Goal: Navigation & Orientation: Find specific page/section

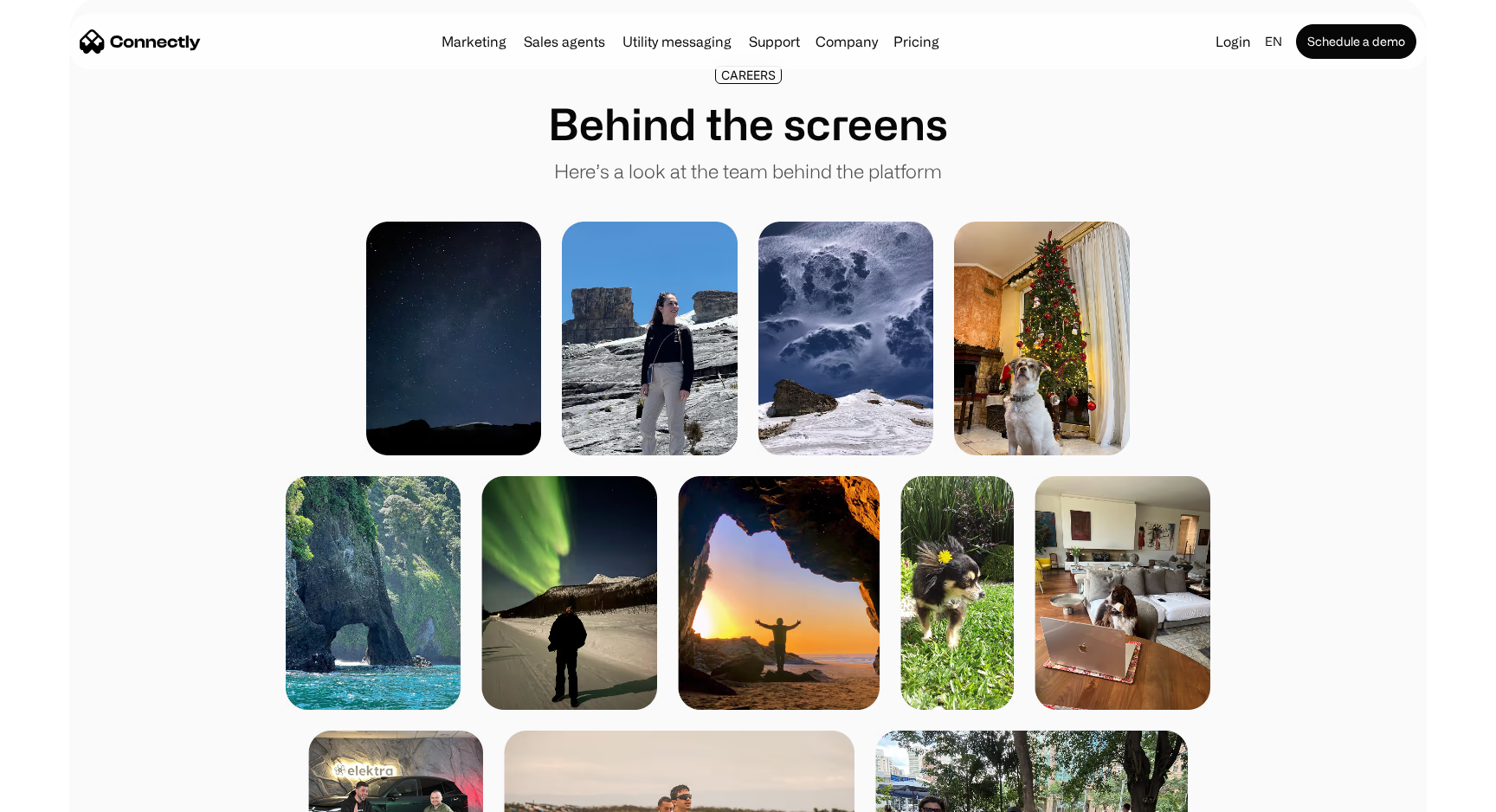
scroll to position [3373, 0]
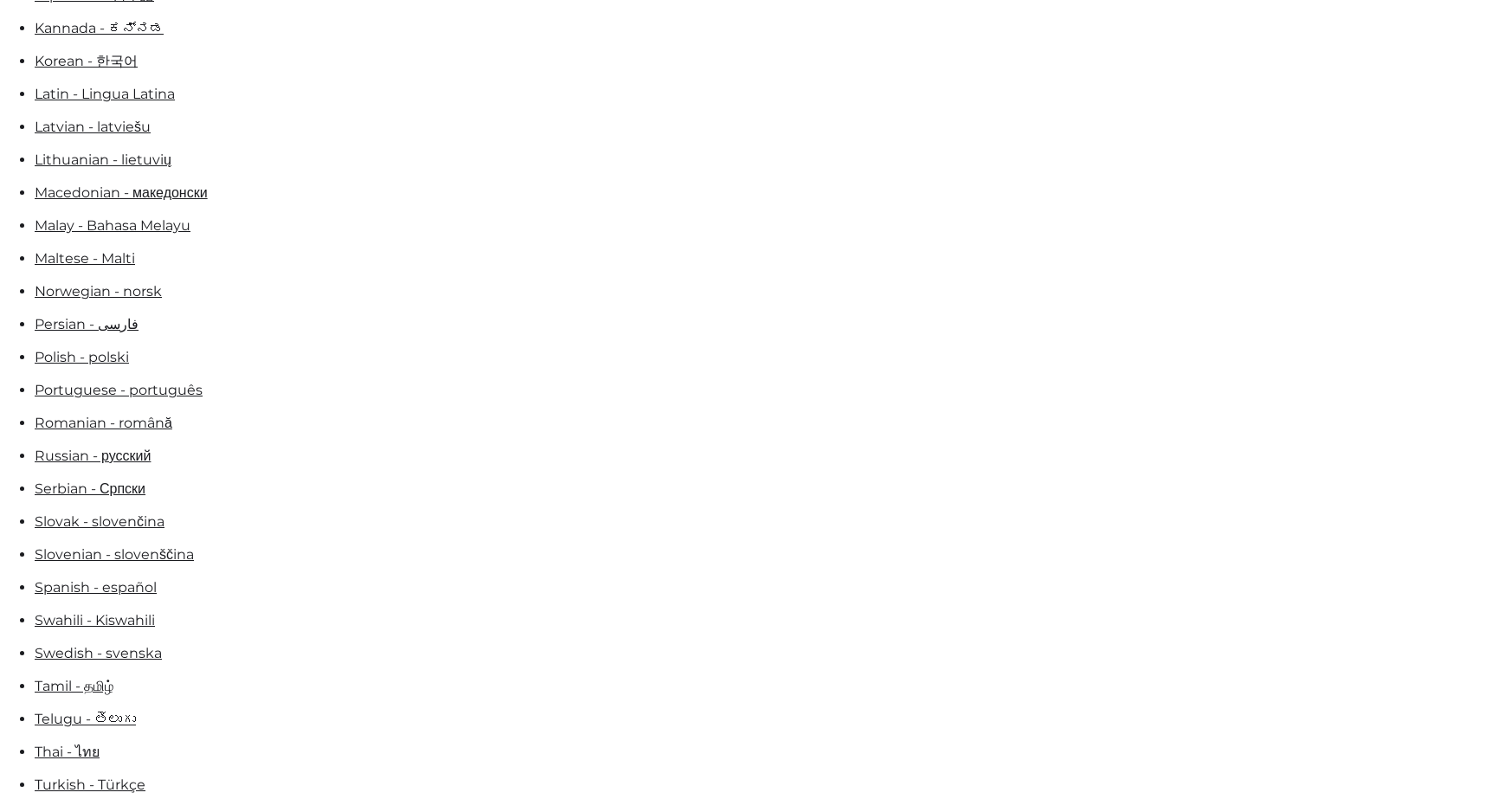
scroll to position [955, 0]
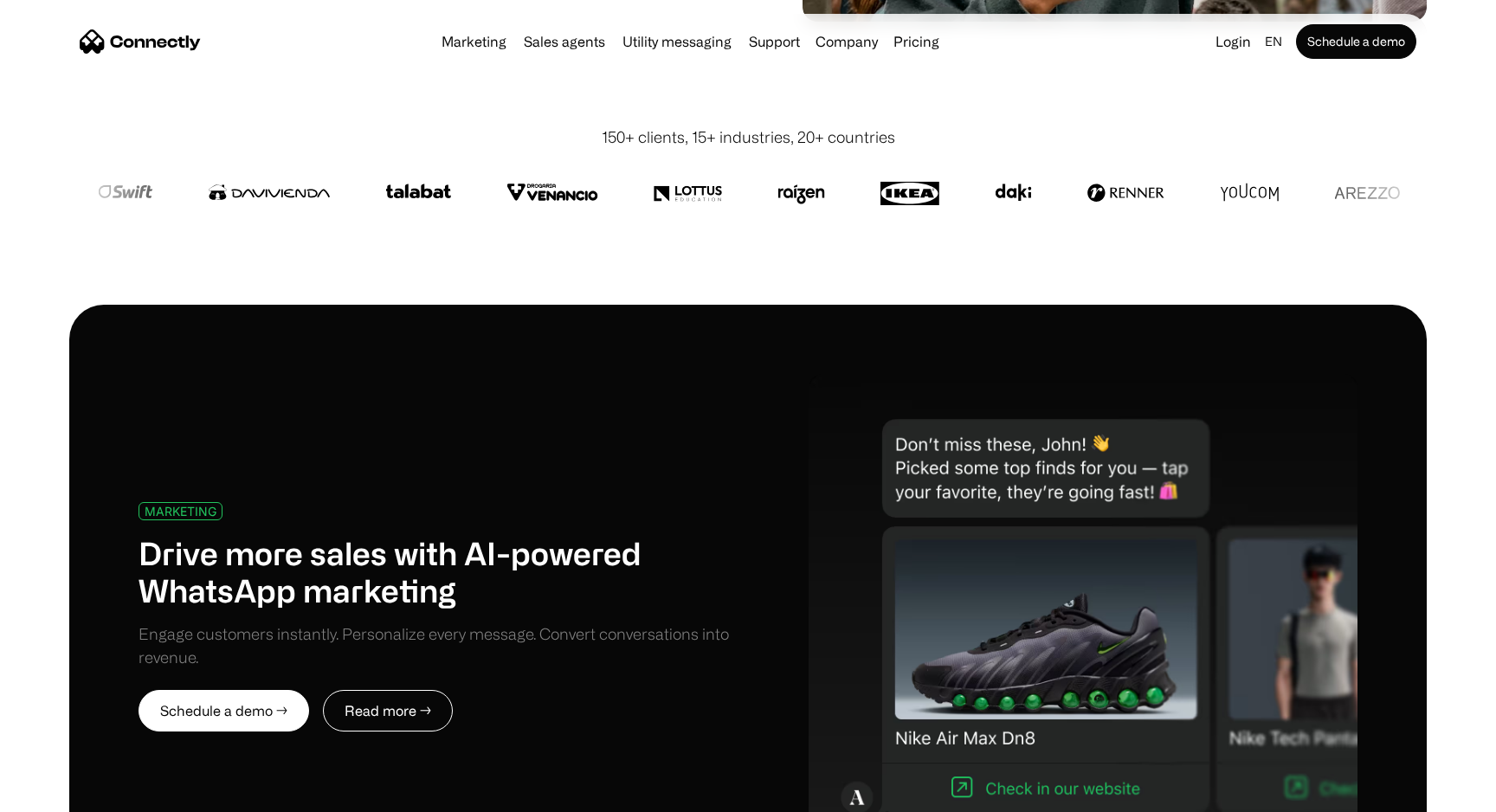
scroll to position [2830, 0]
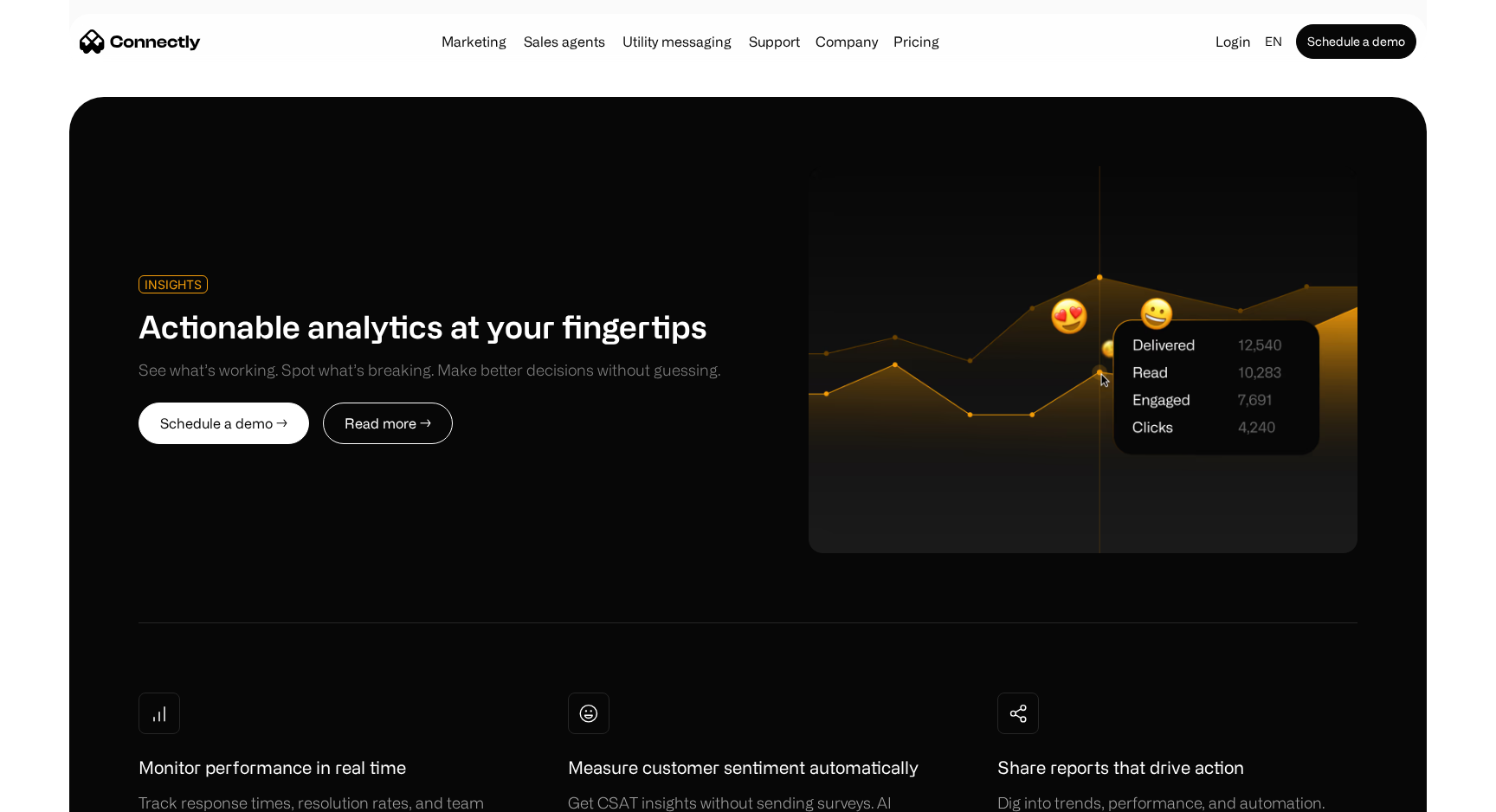
scroll to position [6693, 0]
